Goal: Find specific page/section: Find specific page/section

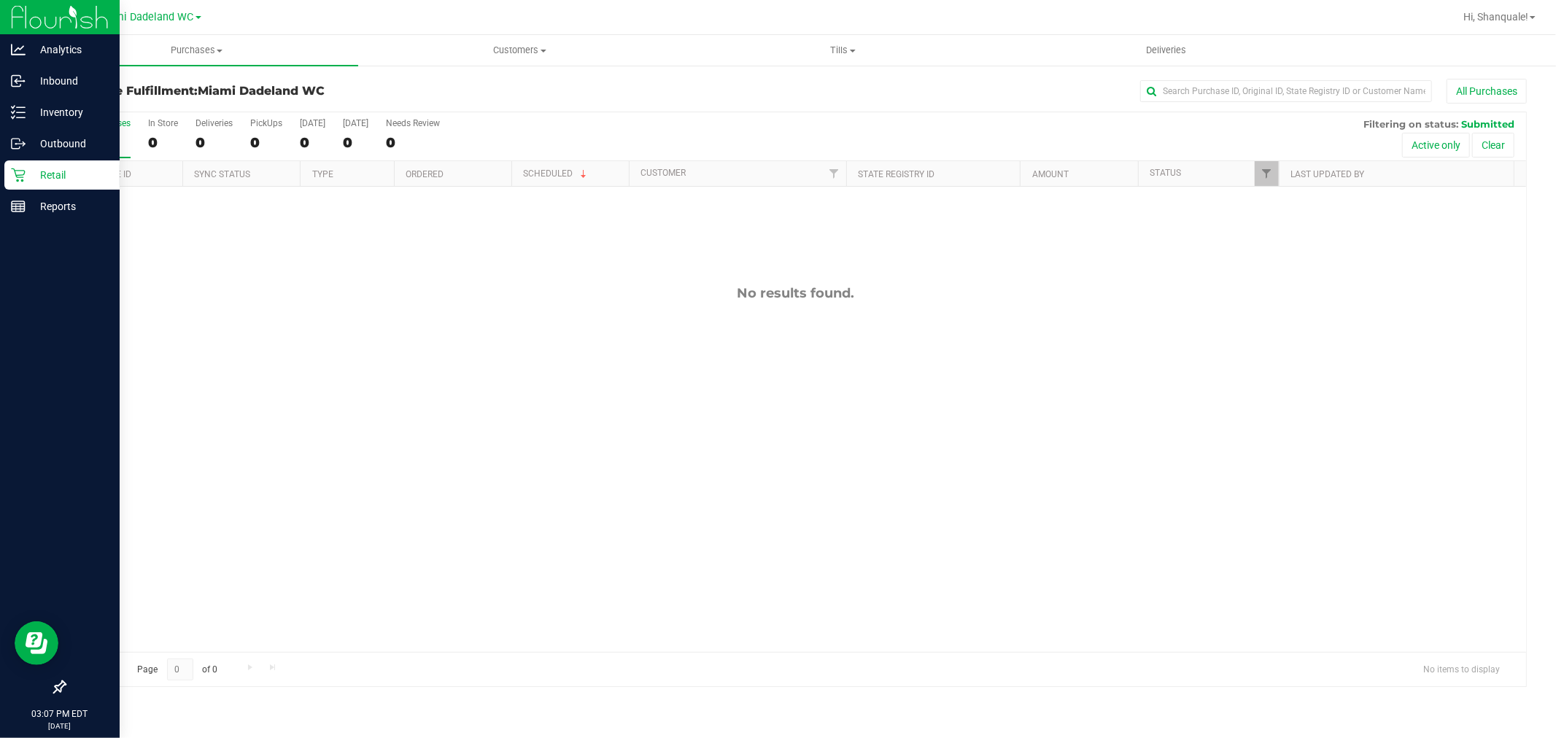
click at [64, 173] on p "Retail" at bounding box center [70, 175] width 88 height 18
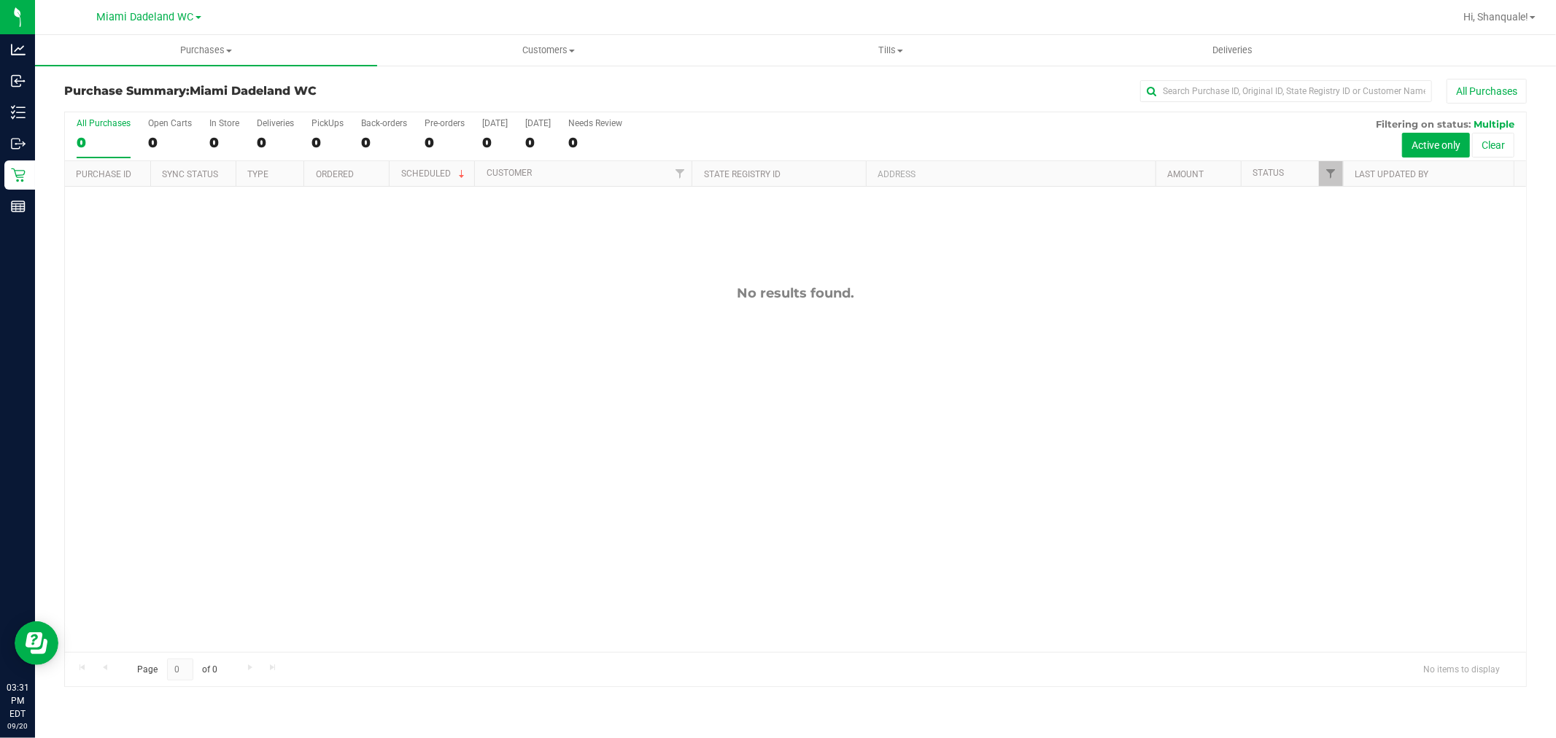
click at [857, 93] on div "All Purchases" at bounding box center [1038, 91] width 975 height 25
